Goal: Check status: Check status

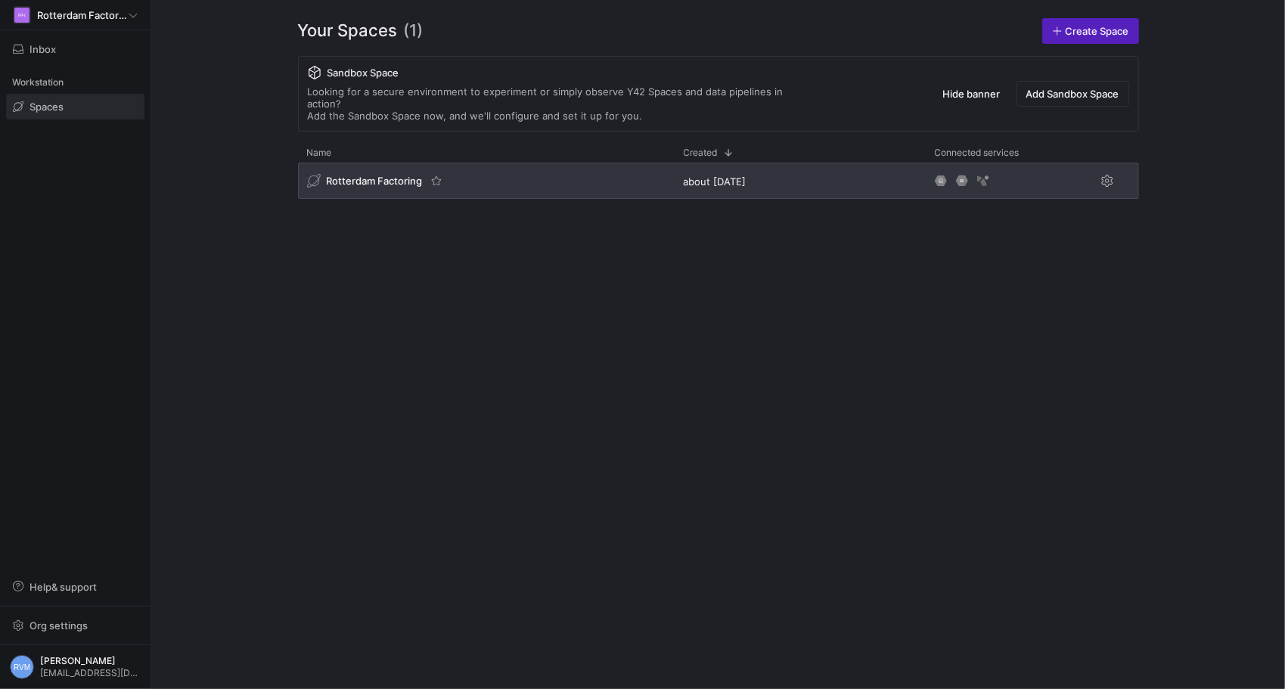
click at [425, 177] on div "Rotterdam Factoring" at bounding box center [486, 181] width 377 height 36
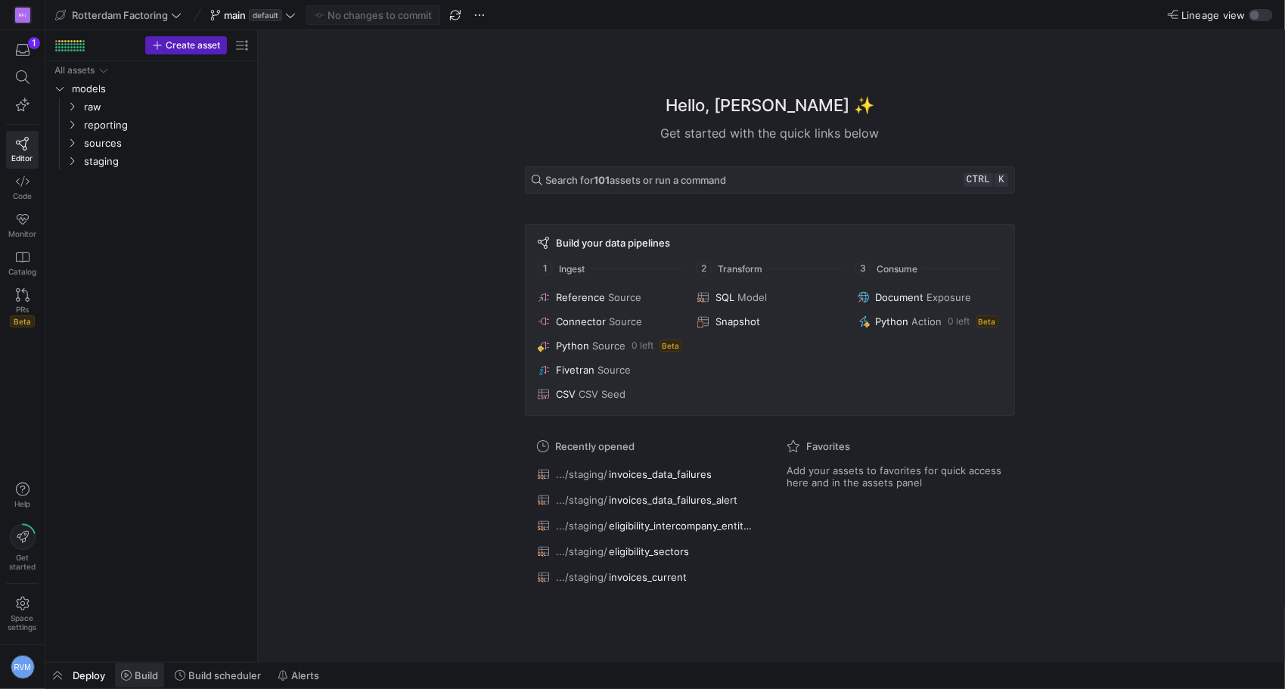
click at [132, 681] on span "Build" at bounding box center [139, 675] width 37 height 12
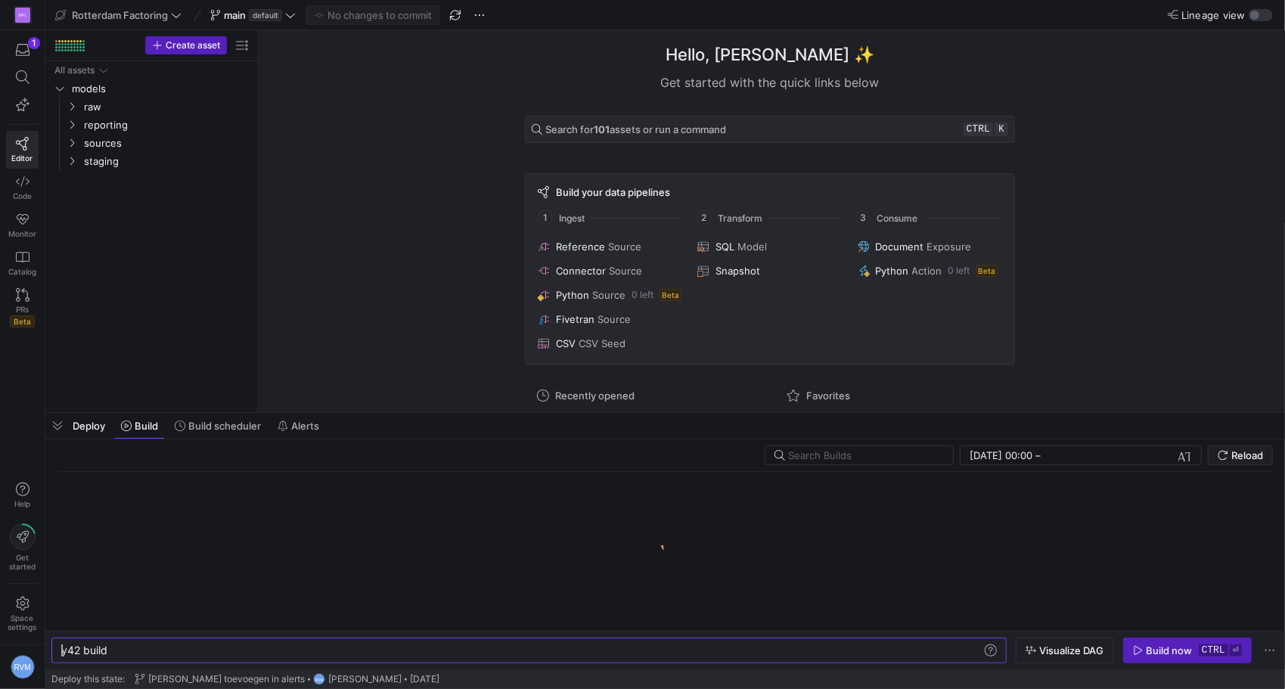
scroll to position [0, 45]
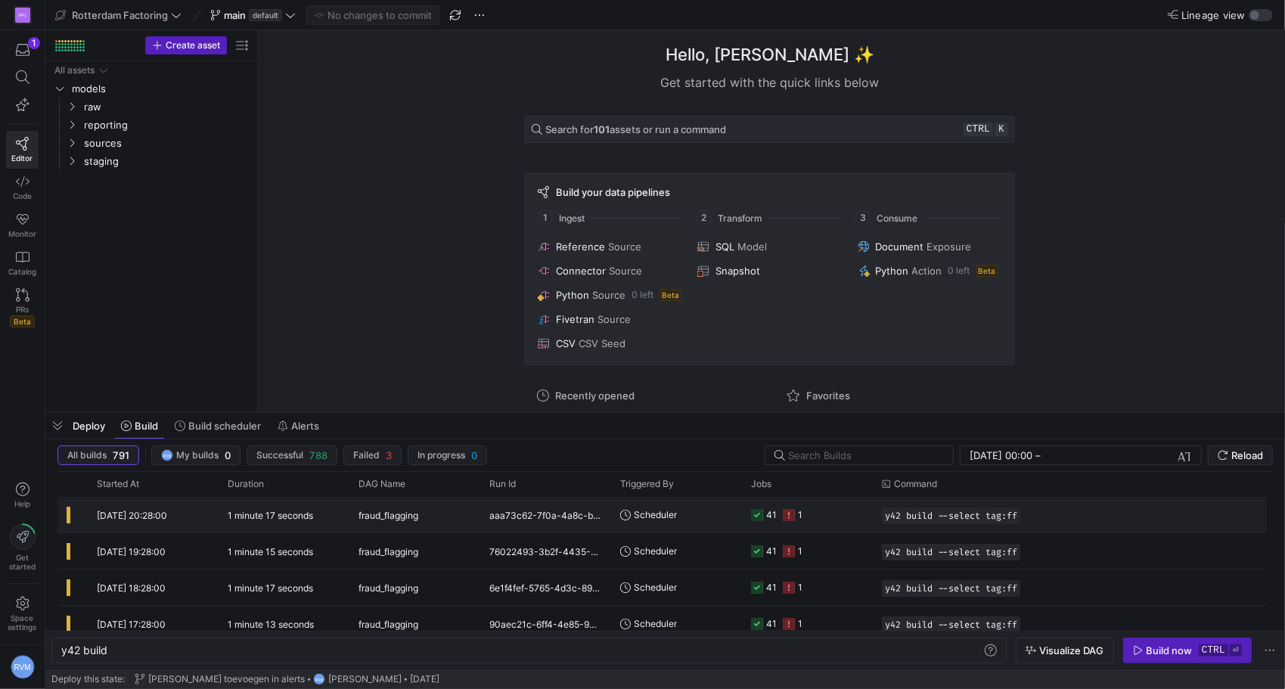
click at [783, 517] on icon at bounding box center [789, 515] width 12 height 12
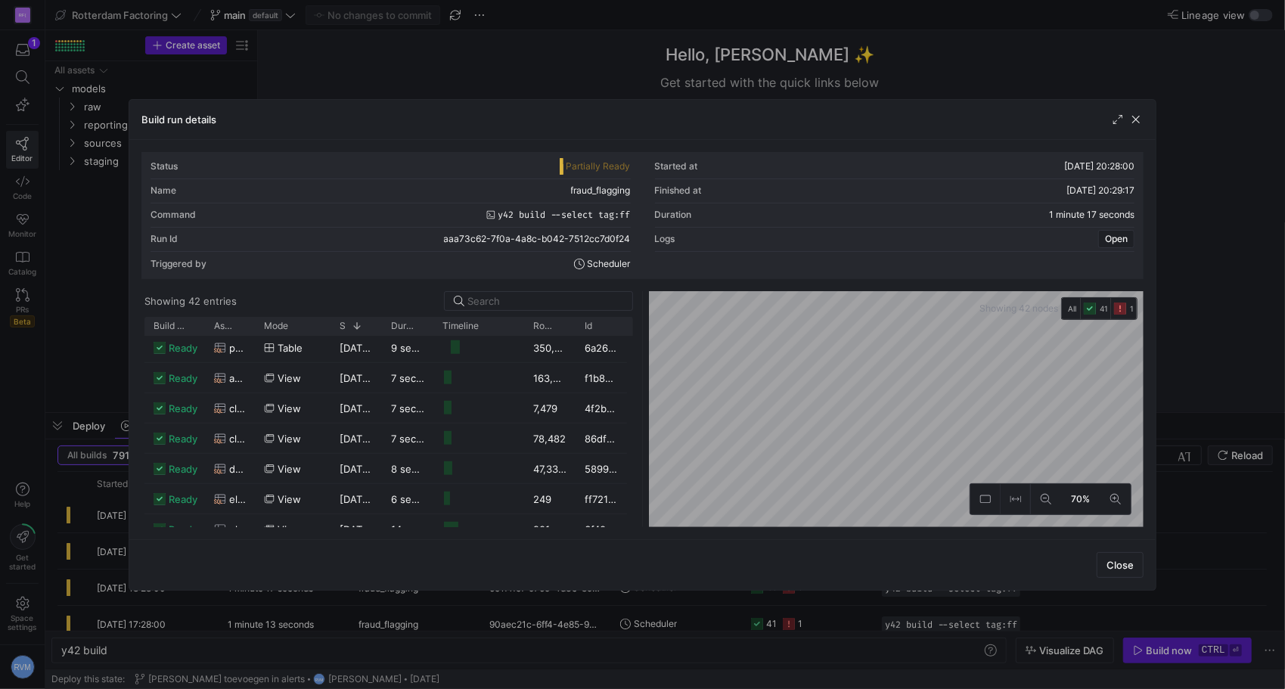
scroll to position [871, 0]
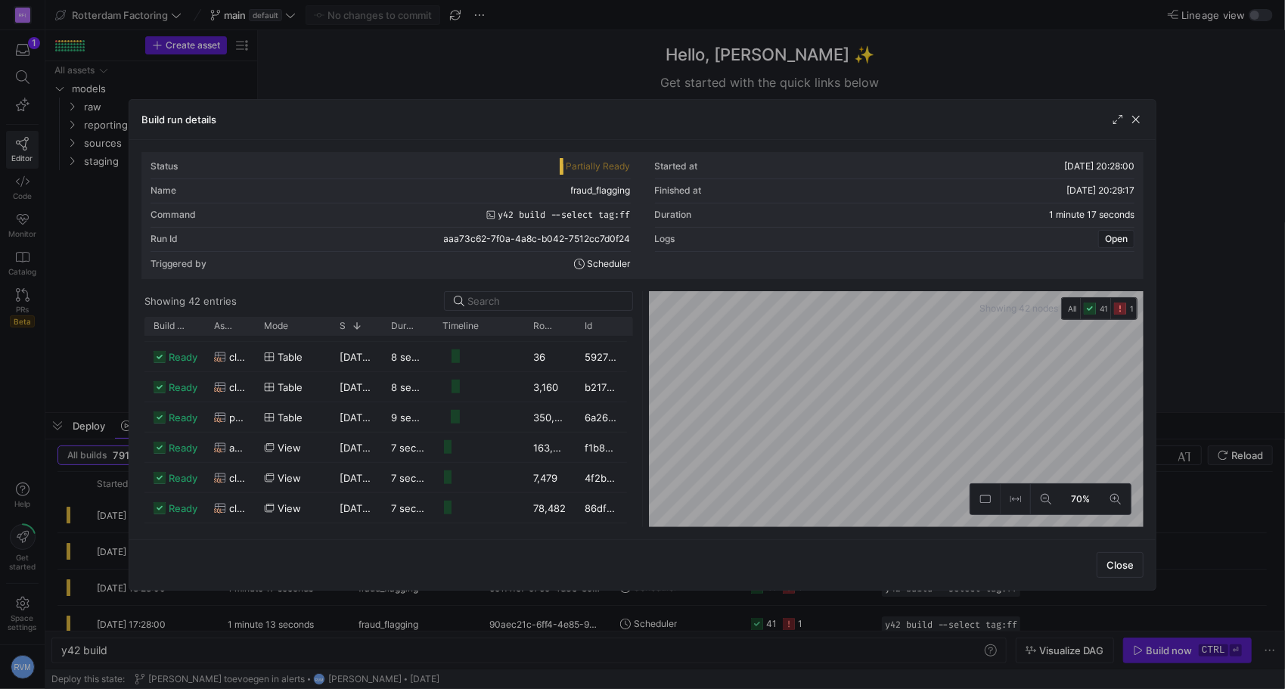
click at [1135, 312] on button "1" at bounding box center [1124, 308] width 26 height 15
click at [1145, 349] on div "Invalid 1 Canceled 0" at bounding box center [1157, 352] width 66 height 30
click at [1128, 339] on icon at bounding box center [1130, 343] width 12 height 12
click at [1146, 339] on span "Invalid" at bounding box center [1153, 343] width 28 height 11
click at [1177, 345] on div "Invalid 1" at bounding box center [1157, 343] width 66 height 12
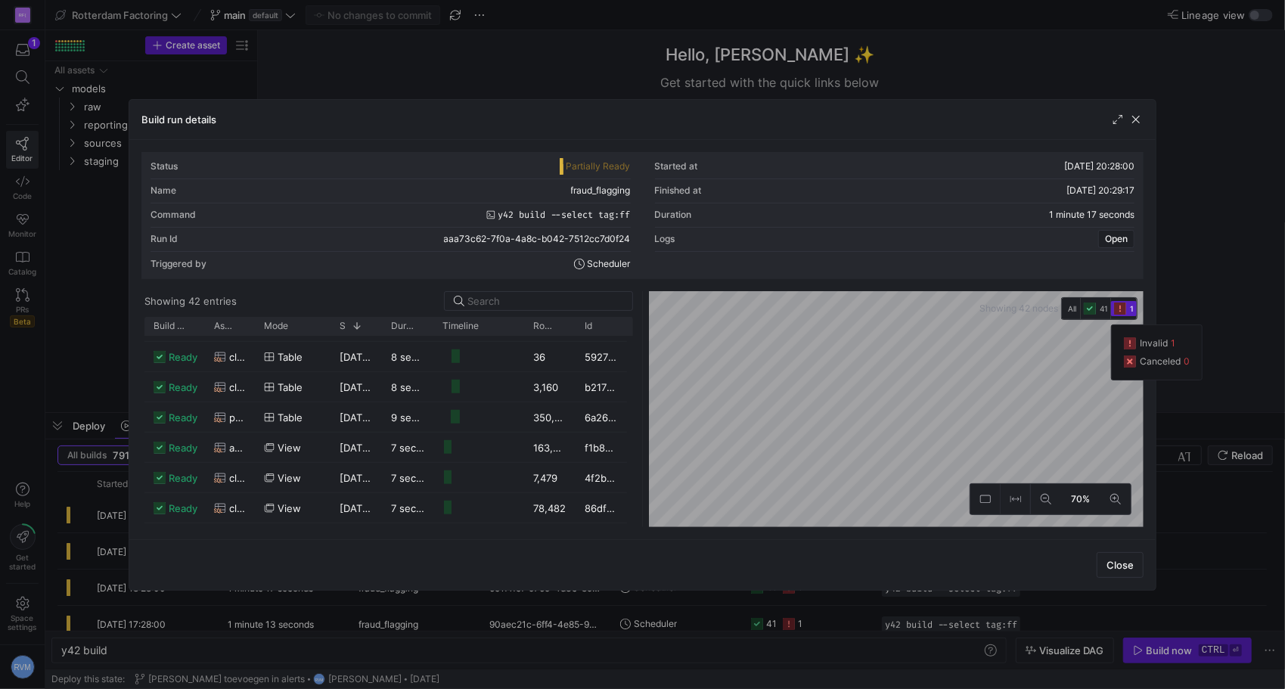
click at [1133, 348] on icon at bounding box center [1130, 343] width 12 height 12
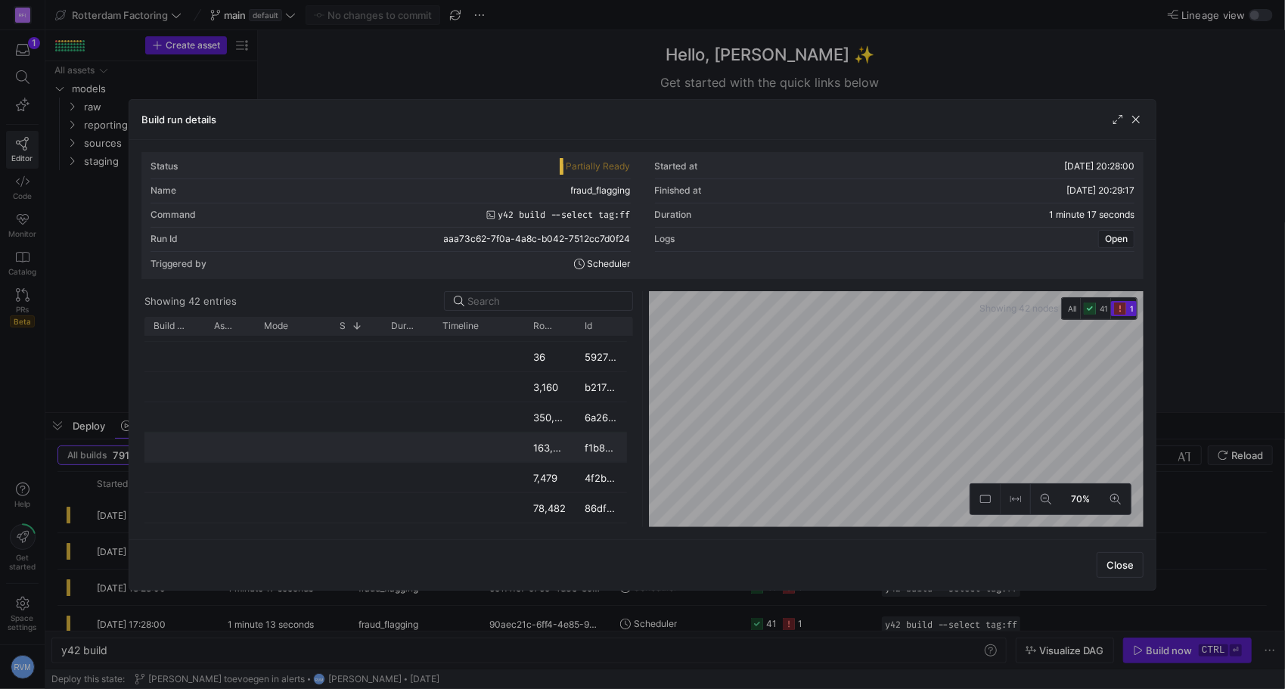
scroll to position [886, 0]
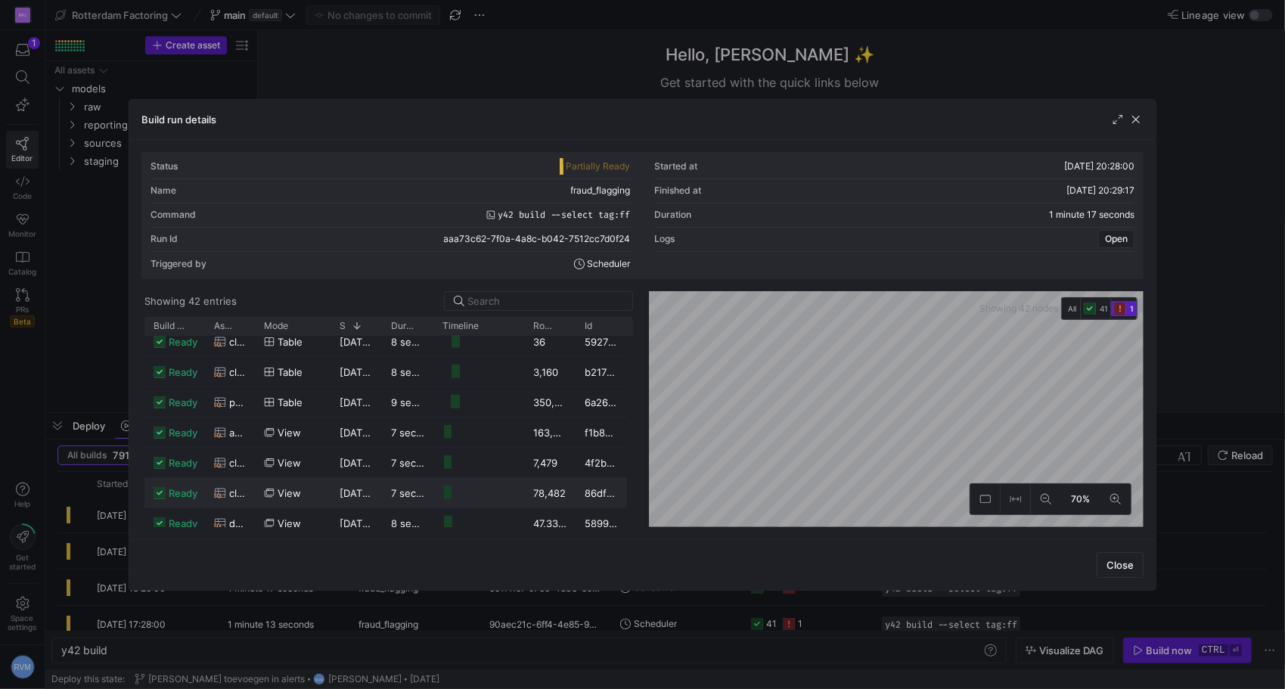
click at [610, 482] on div "86dffb22-4174-4312-ae27-d73c2f3f5e0b" at bounding box center [600, 492] width 51 height 29
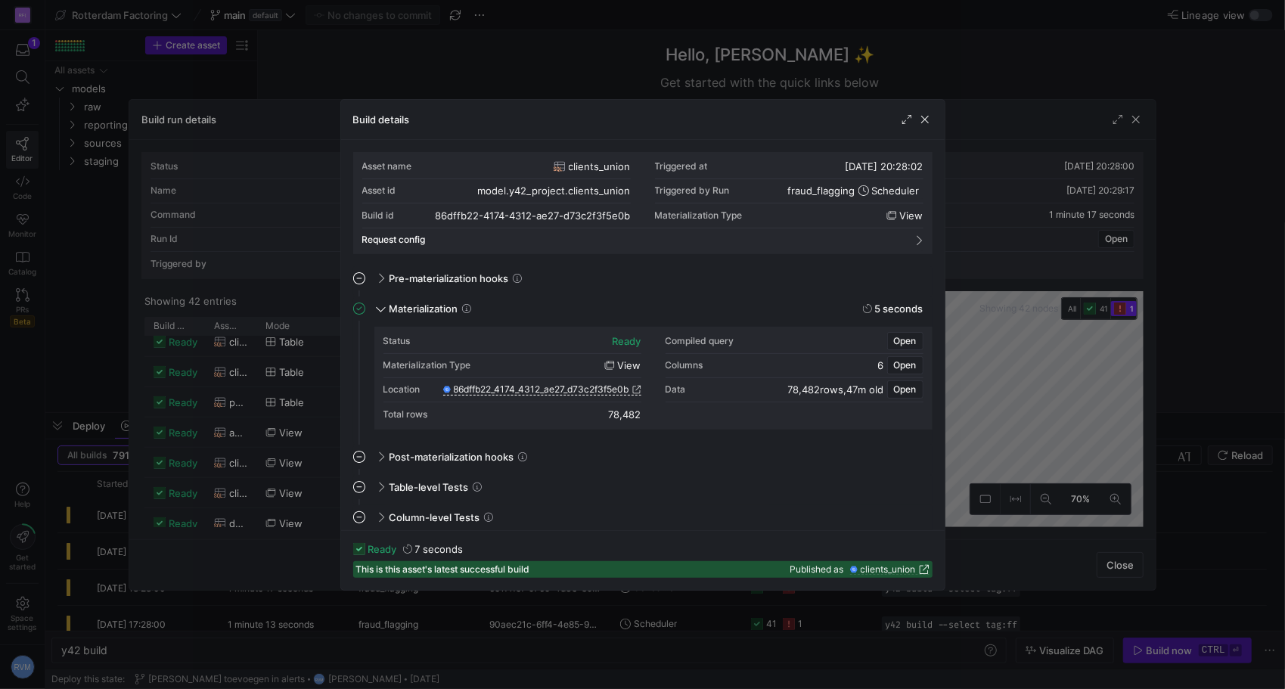
click at [915, 112] on div at bounding box center [915, 119] width 33 height 15
click at [922, 119] on span "button" at bounding box center [924, 119] width 15 height 15
